Goal: Check status: Check status

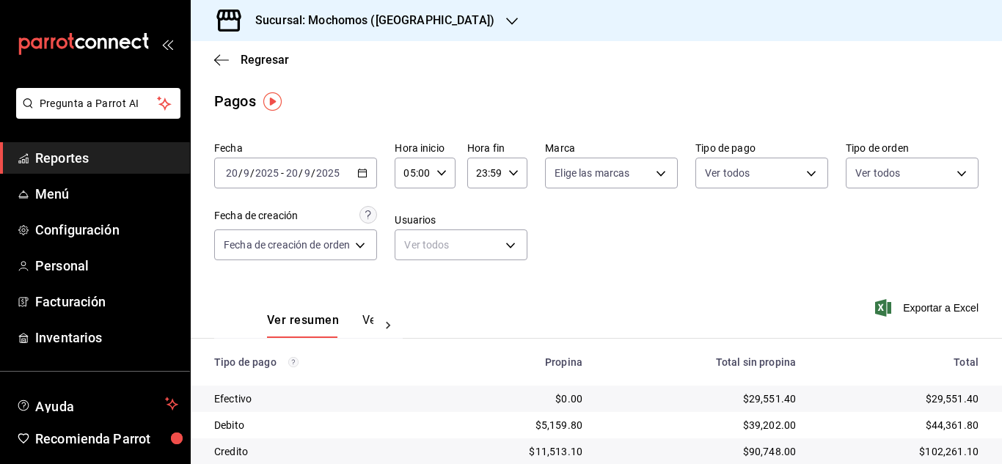
click at [438, 172] on \(Stroke\) "button" at bounding box center [441, 172] width 9 height 5
click at [580, 240] on div at bounding box center [501, 232] width 1002 height 464
click at [368, 174] on icon "button" at bounding box center [362, 173] width 10 height 10
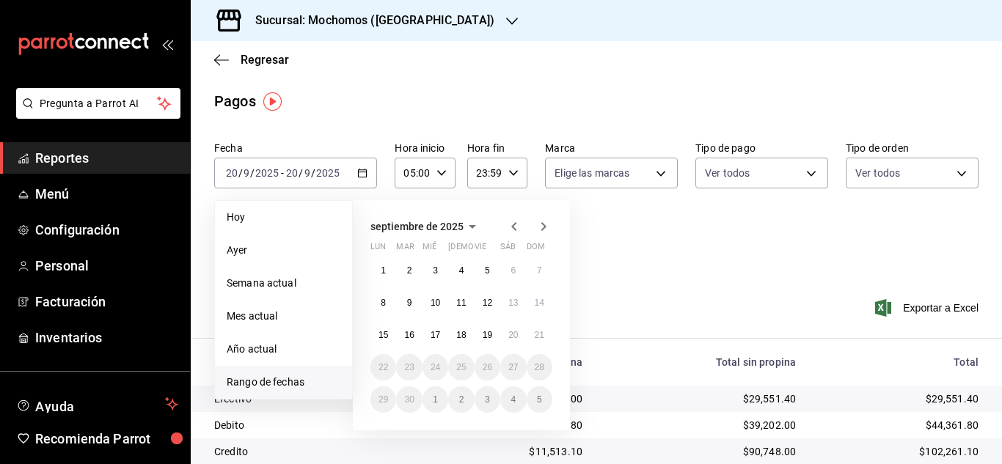
click at [252, 376] on span "Rango de fechas" at bounding box center [284, 382] width 114 height 15
click at [249, 386] on span "Rango de fechas" at bounding box center [284, 382] width 114 height 15
click at [513, 337] on abbr "20" at bounding box center [513, 335] width 10 height 10
click at [539, 340] on abbr "21" at bounding box center [540, 335] width 10 height 10
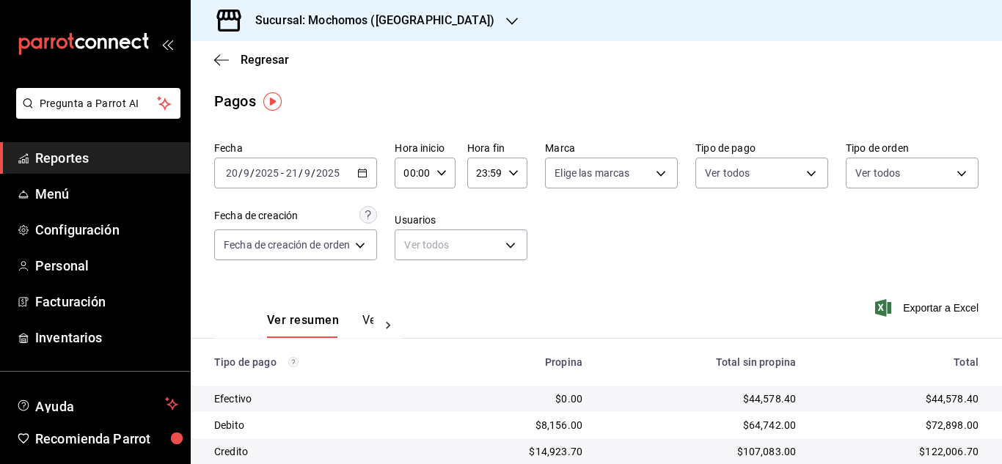
click at [435, 176] on div "00:00 Hora inicio" at bounding box center [425, 173] width 60 height 31
click at [409, 246] on button "05" at bounding box center [411, 239] width 23 height 29
click at [718, 247] on div at bounding box center [501, 232] width 1002 height 464
click at [437, 168] on icon "button" at bounding box center [442, 173] width 10 height 10
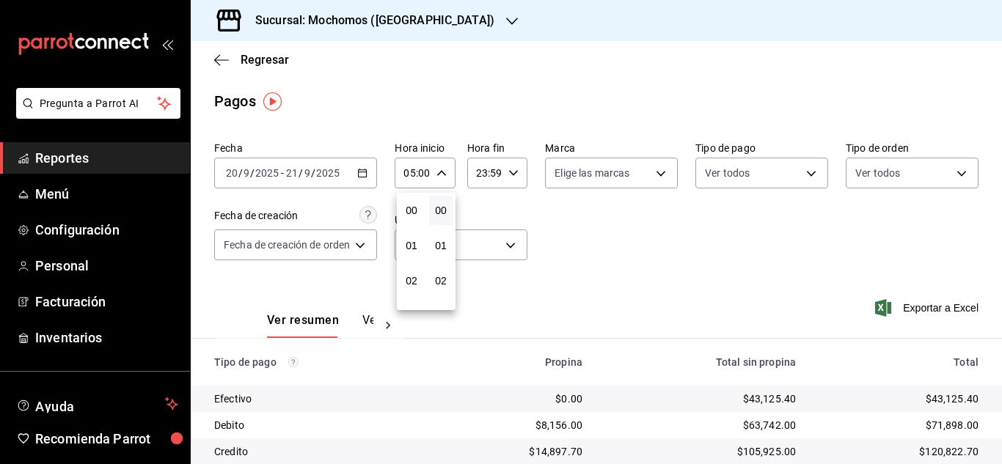
scroll to position [176, 0]
click at [412, 241] on span "06" at bounding box center [412, 246] width 6 height 12
type input "06:00"
click at [607, 228] on div at bounding box center [501, 232] width 1002 height 464
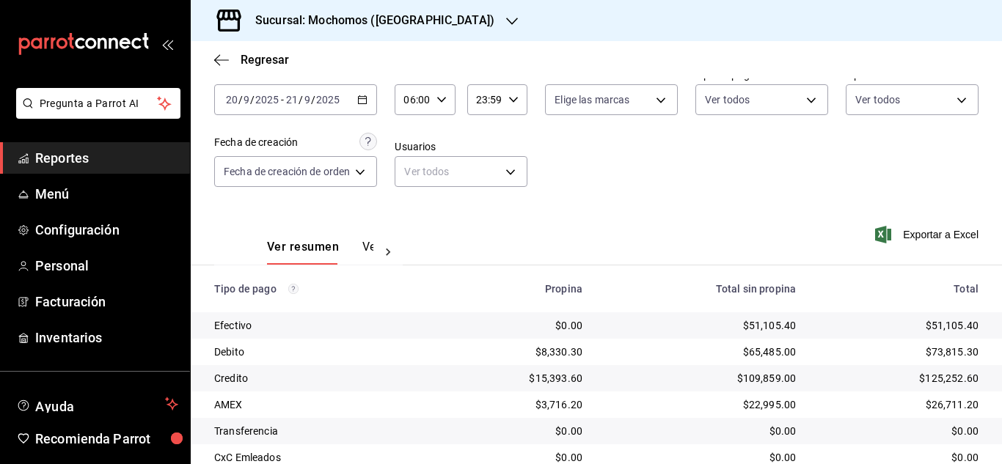
scroll to position [157, 0]
